Goal: Information Seeking & Learning: Learn about a topic

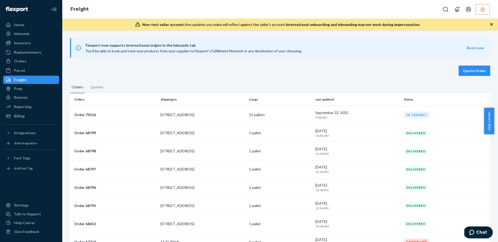
click at [369, 24] on icon "button" at bounding box center [491, 24] width 3 height 3
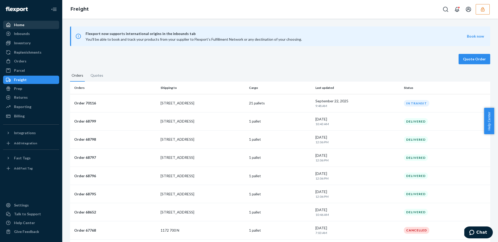
click at [25, 25] on div "Home" at bounding box center [31, 24] width 55 height 7
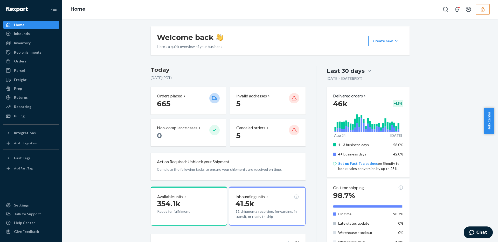
click at [369, 8] on icon "button" at bounding box center [482, 9] width 5 height 5
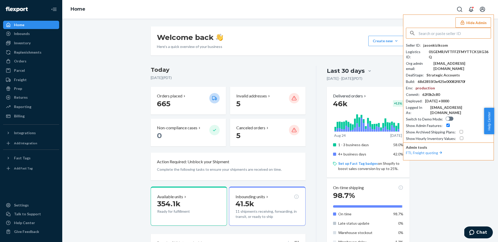
click at [369, 117] on div at bounding box center [450, 119] width 8 height 4
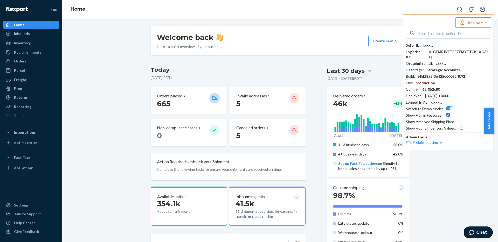
click at [369, 107] on div at bounding box center [452, 109] width 4 height 4
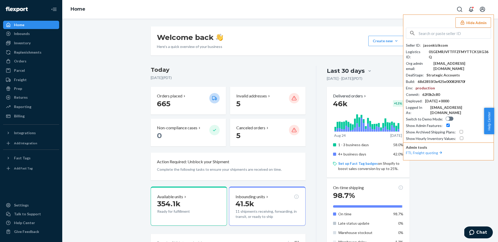
click at [369, 117] on div at bounding box center [450, 119] width 8 height 4
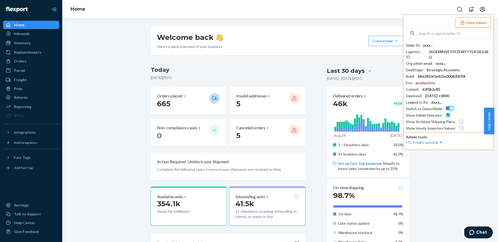
click at [369, 107] on div at bounding box center [452, 109] width 4 height 4
checkbox input "false"
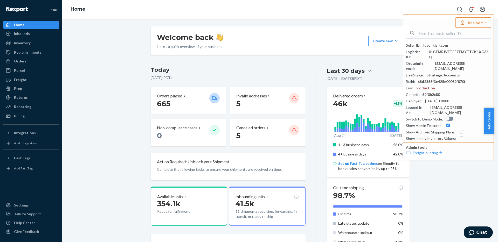
click at [369, 23] on button "Hide Admin" at bounding box center [474, 22] width 36 height 10
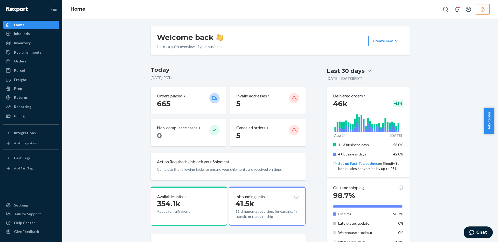
click at [257, 20] on div "Welcome back Here’s a quick overview of your business Create new Create new inb…" at bounding box center [280, 131] width 436 height 224
click at [34, 106] on div "Reporting" at bounding box center [31, 106] width 55 height 7
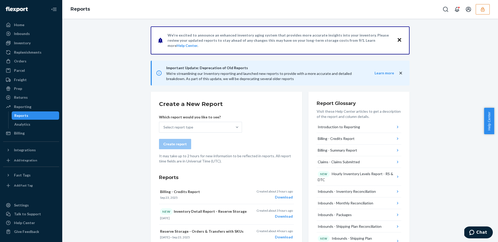
click at [369, 40] on icon "Close" at bounding box center [400, 40] width 4 height 4
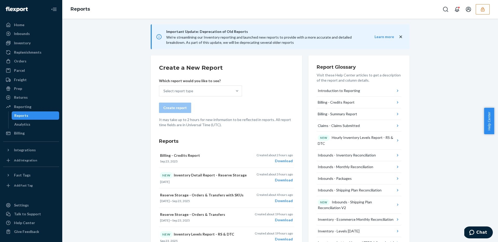
scroll to position [6, 0]
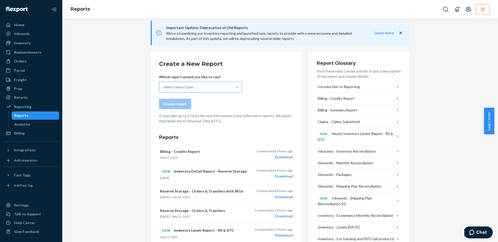
click at [209, 85] on div "Select report type" at bounding box center [195, 87] width 73 height 10
click at [164, 85] on input "Select report type" at bounding box center [163, 87] width 1 height 5
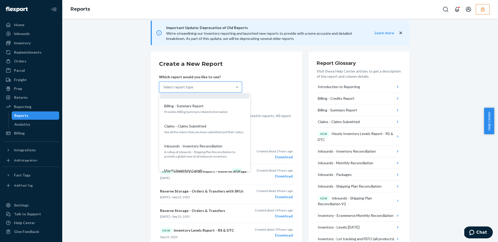
scroll to position [0, 0]
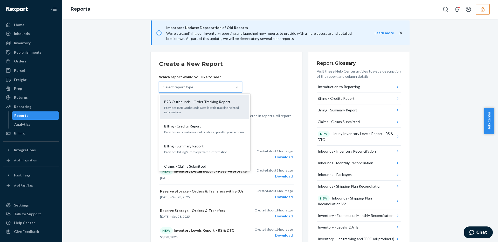
click at [209, 107] on p "Provides B2B Outbounds Details with Tracking related information" at bounding box center [204, 110] width 81 height 9
click at [164, 90] on input "option B2B Outbounds - Order Tracking Report focused, 1 of 33. 33 results avail…" at bounding box center [163, 87] width 1 height 5
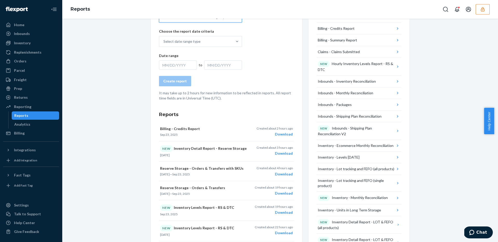
scroll to position [97, 0]
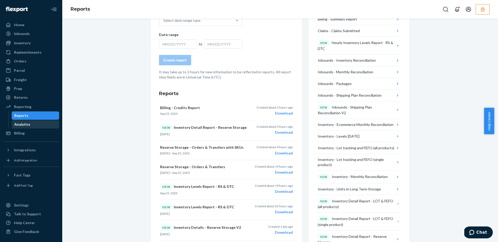
click at [33, 127] on div "Analytics" at bounding box center [35, 124] width 47 height 7
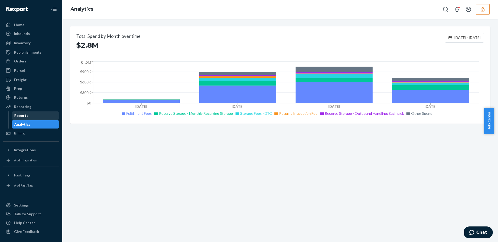
click at [35, 118] on div "Reports" at bounding box center [35, 115] width 47 height 7
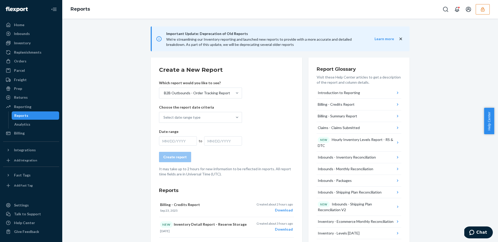
click at [369, 38] on icon "close" at bounding box center [400, 38] width 5 height 5
